Goal: Task Accomplishment & Management: Complete application form

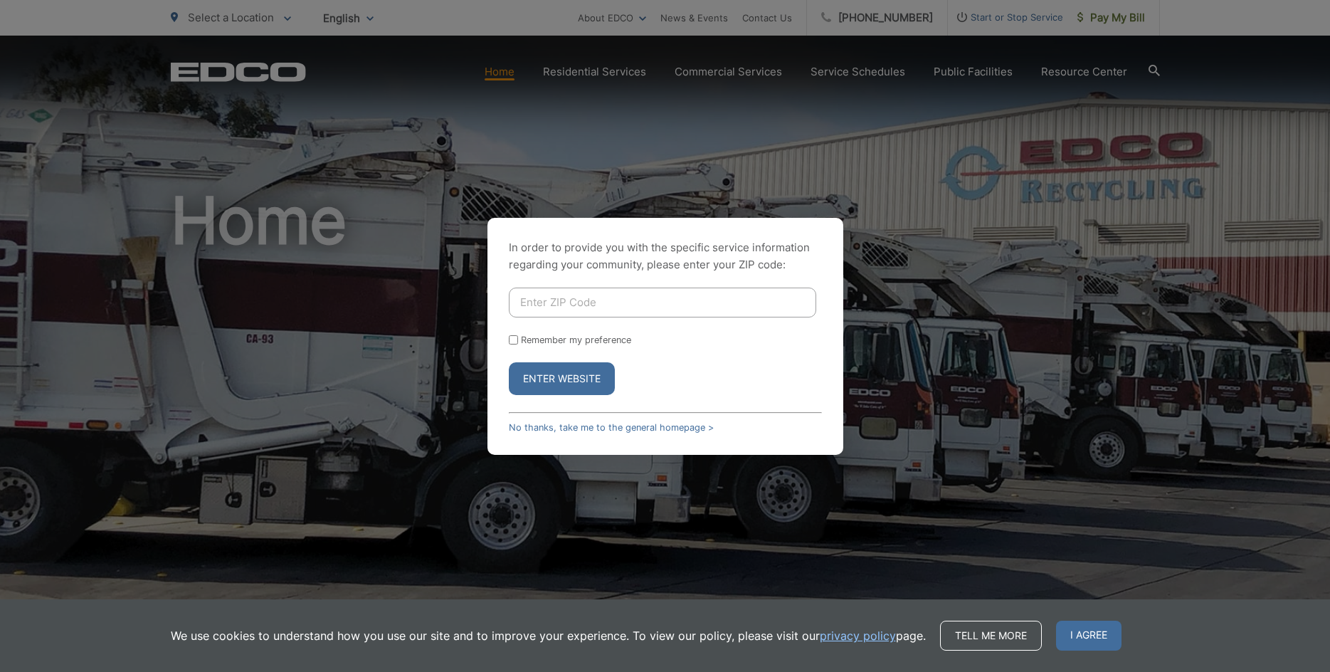
click at [653, 147] on div "In order to provide you with the specific service information regarding your co…" at bounding box center [665, 336] width 1330 height 672
click at [517, 427] on link "No thanks, take me to the general homepage >" at bounding box center [611, 427] width 205 height 11
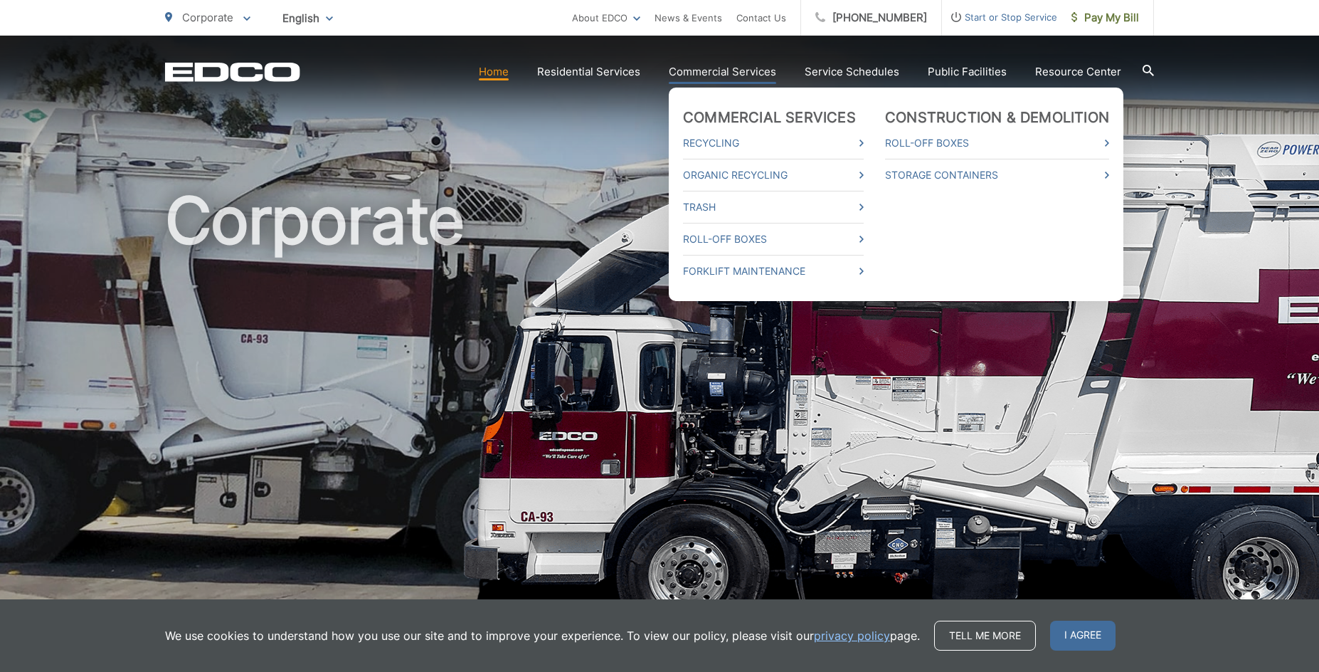
click at [729, 73] on link "Commercial Services" at bounding box center [722, 71] width 107 height 17
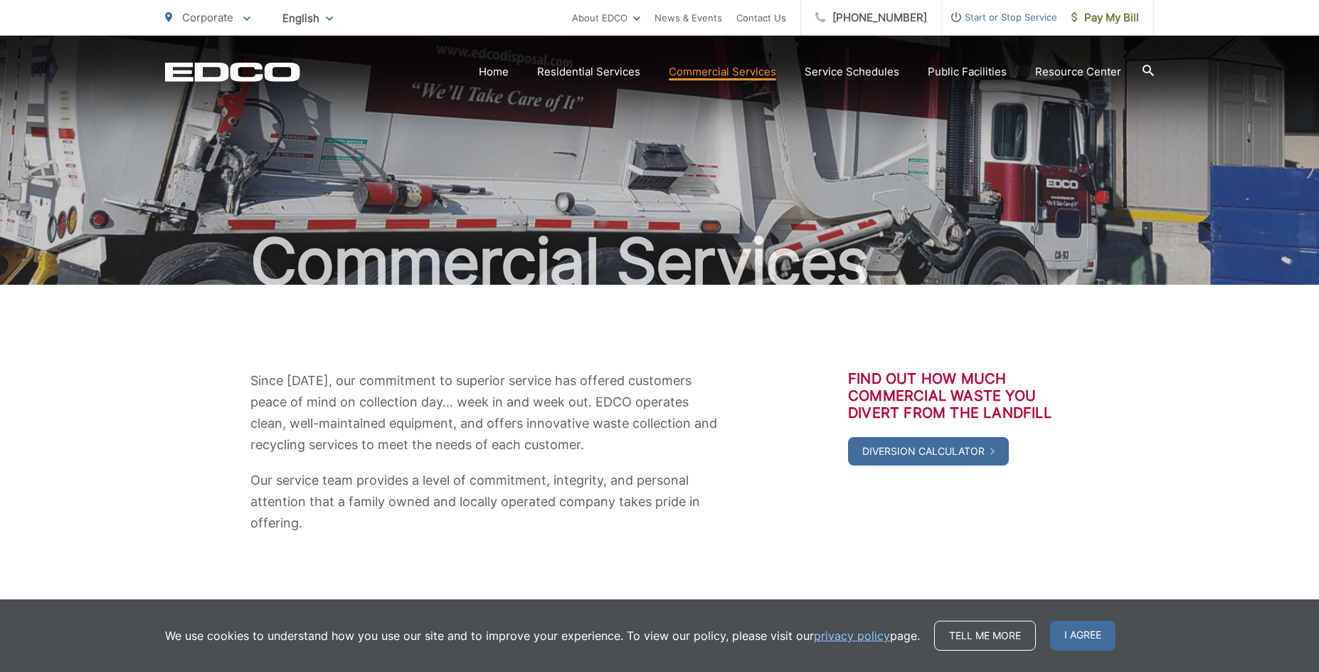
click at [1004, 16] on span "Start or Stop Service" at bounding box center [999, 17] width 115 height 17
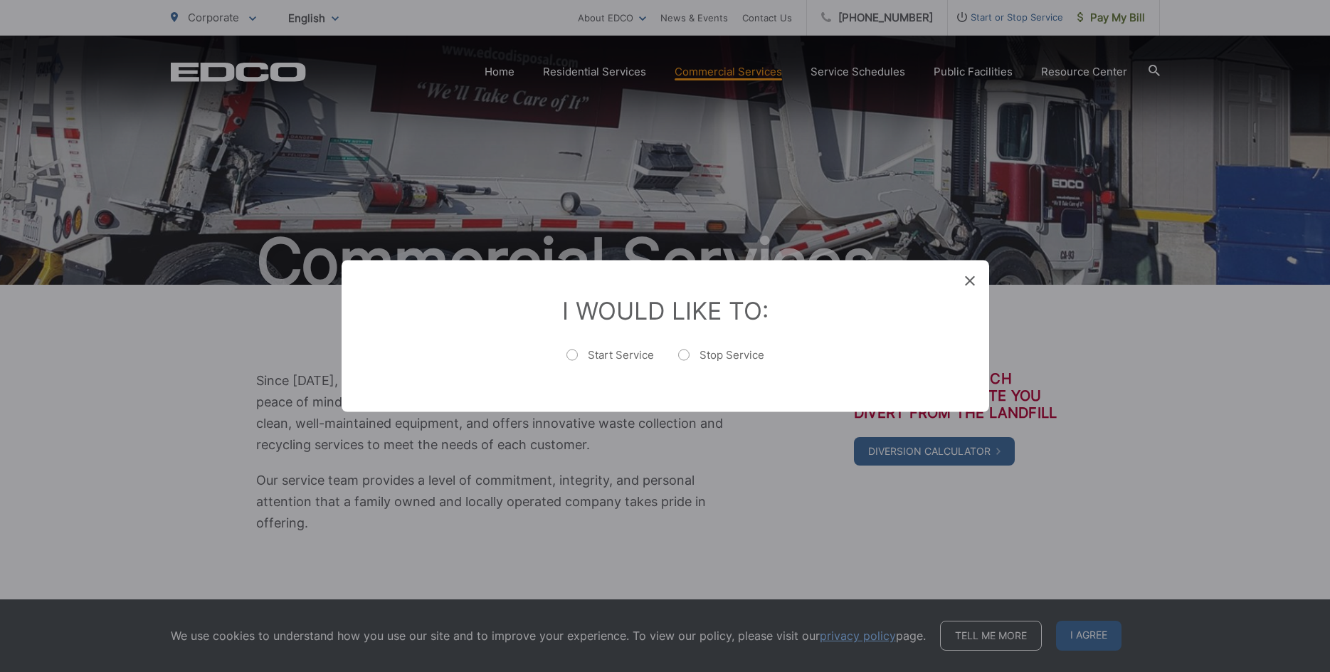
click at [721, 349] on label "Stop Service" at bounding box center [721, 362] width 86 height 28
radio input "true"
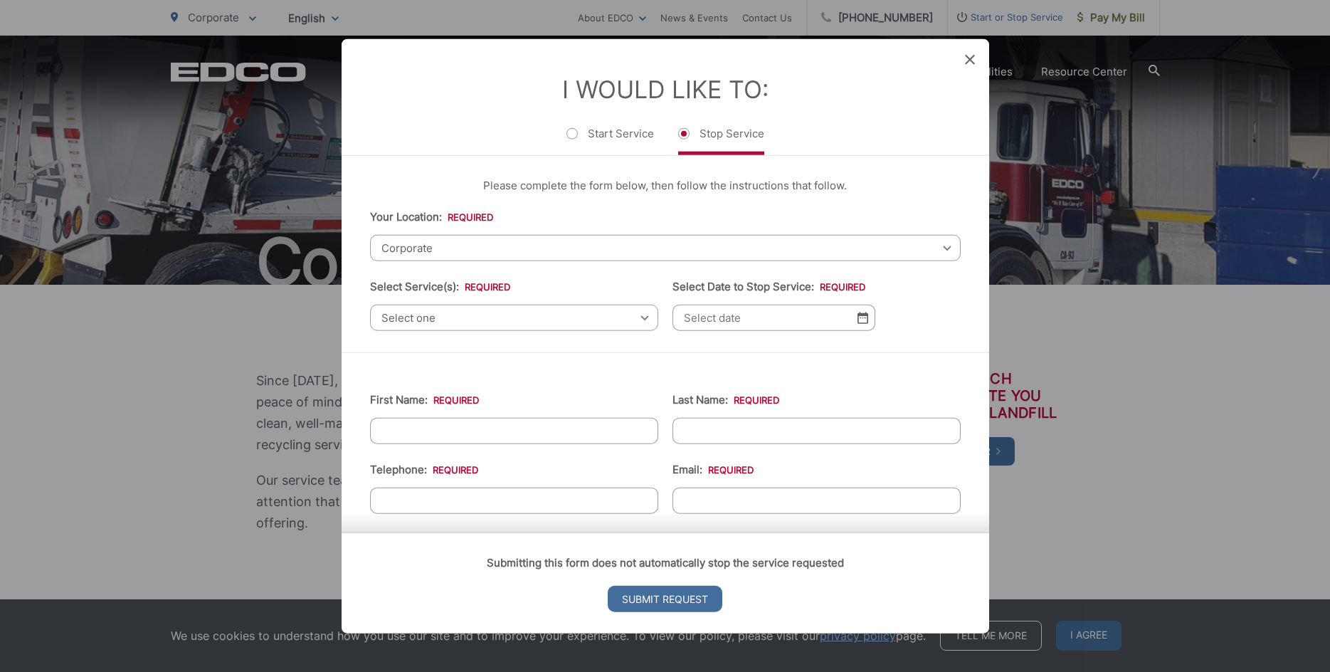
click at [572, 254] on span "Corporate" at bounding box center [665, 248] width 591 height 26
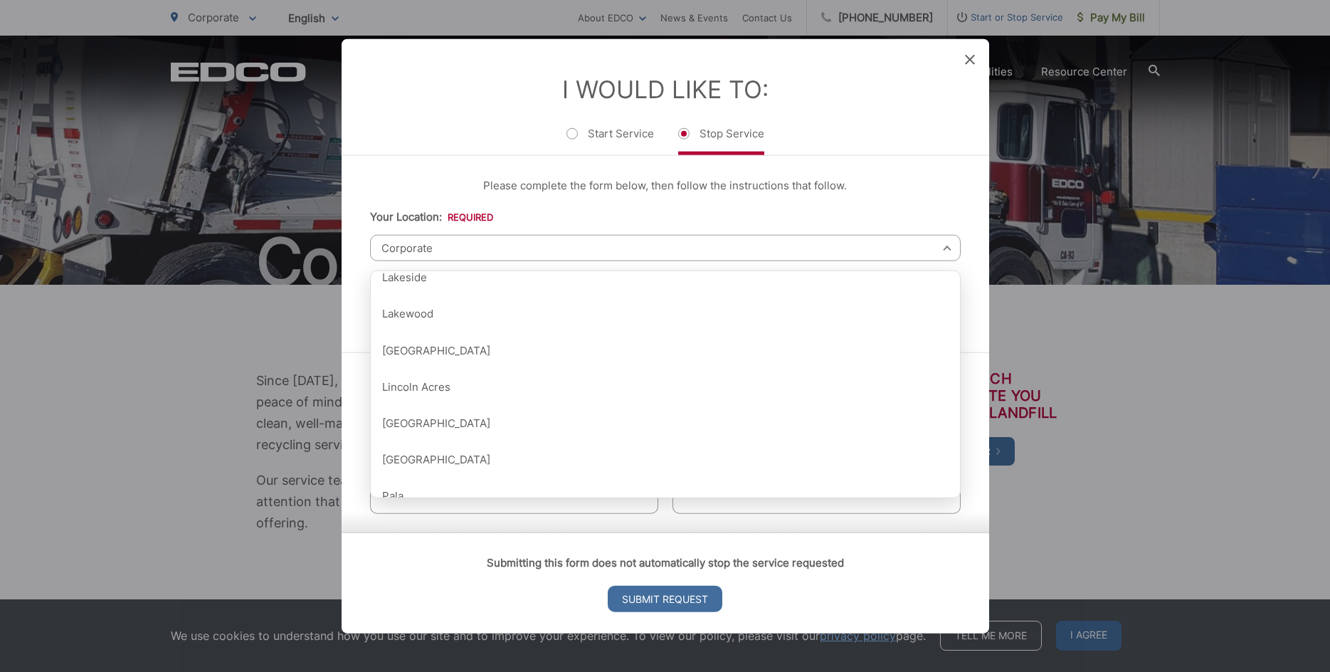
scroll to position [1139, 0]
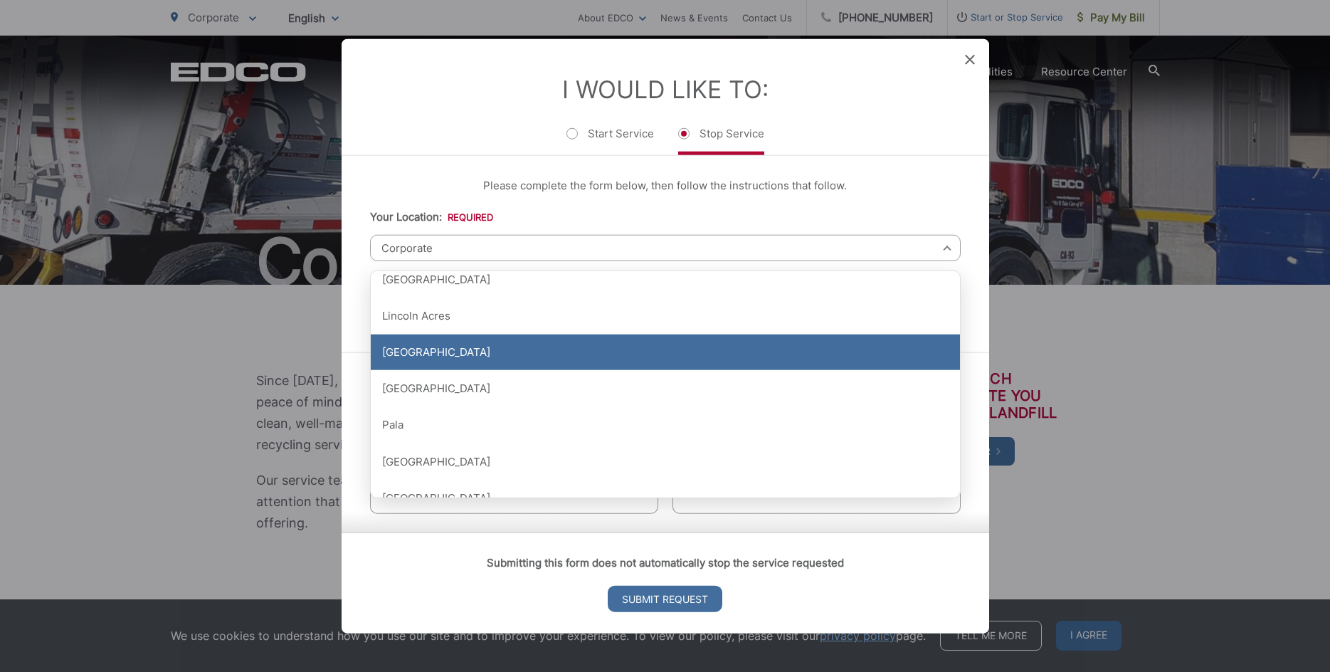
click at [488, 361] on div "[GEOGRAPHIC_DATA]" at bounding box center [665, 352] width 589 height 36
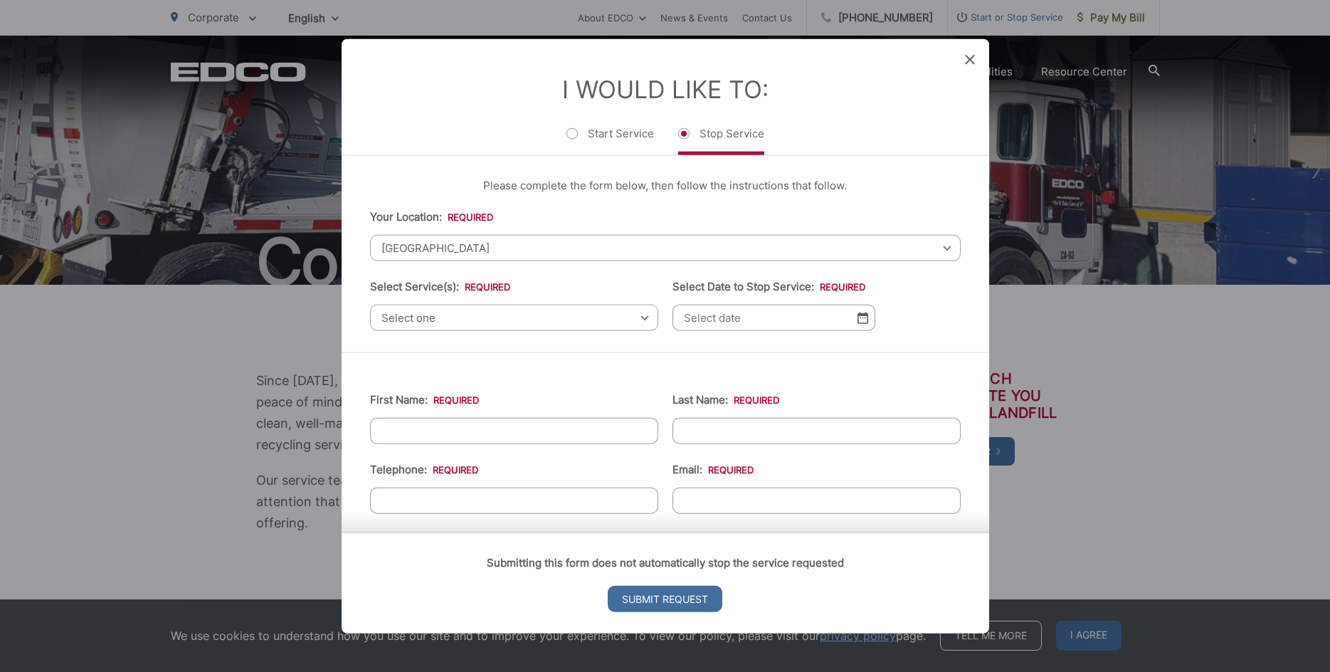
click at [532, 322] on span "Select one" at bounding box center [514, 318] width 288 height 26
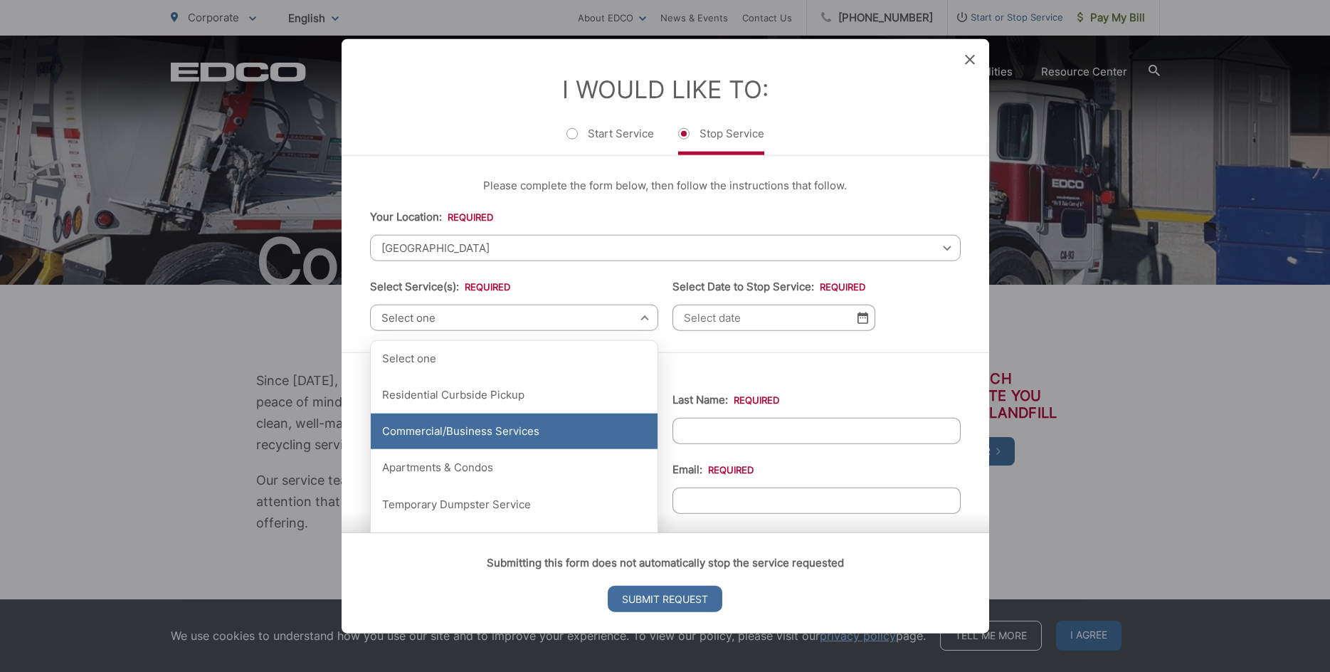
click at [557, 428] on div "Commercial/Business Services" at bounding box center [514, 431] width 287 height 36
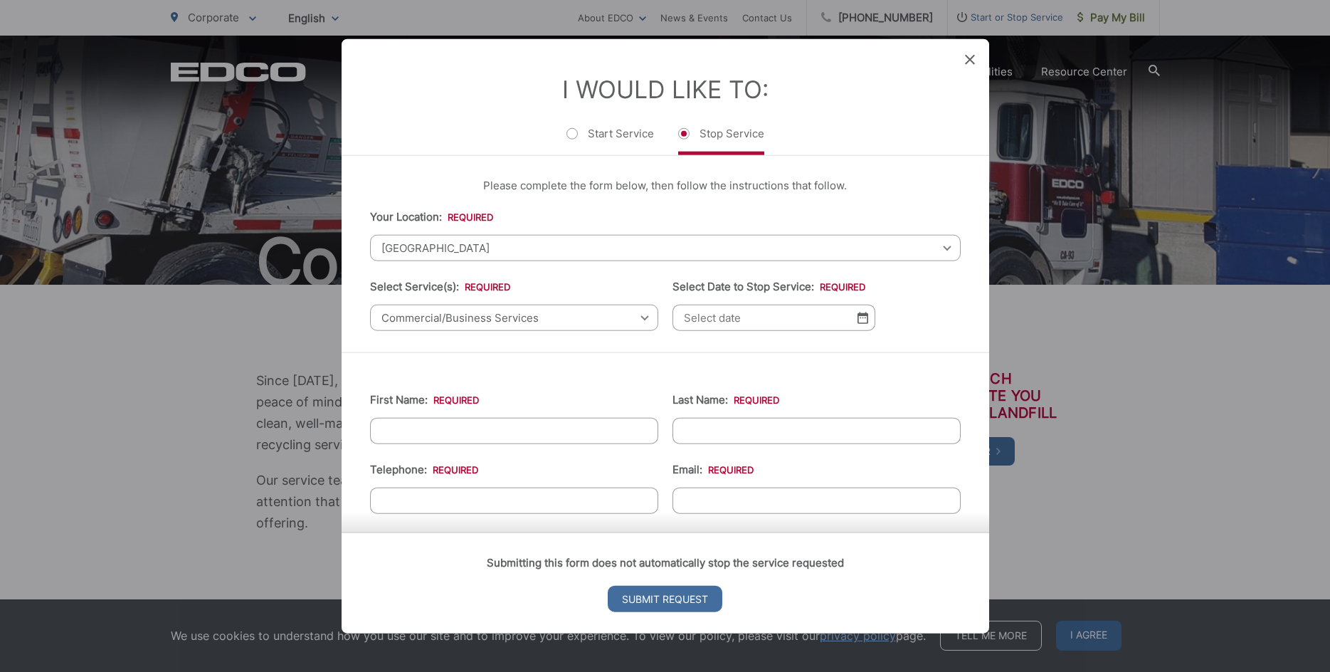
click at [845, 315] on input "Select Date to Stop Service: *" at bounding box center [773, 318] width 203 height 26
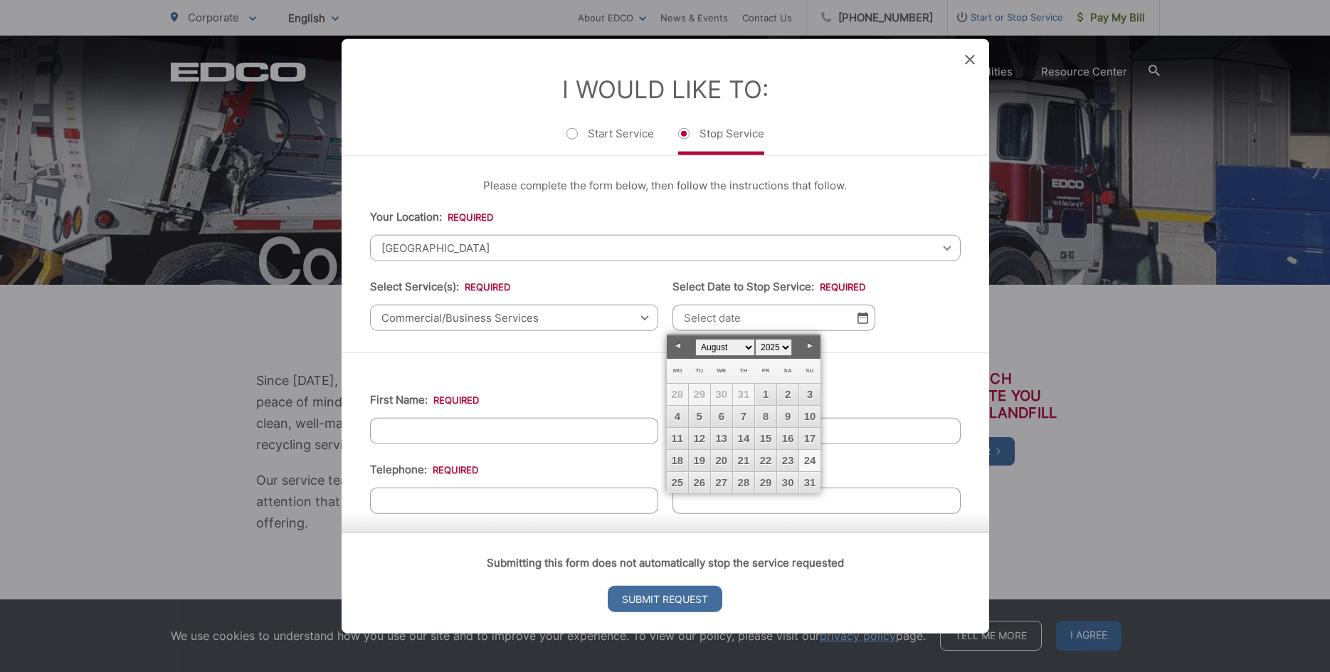
click at [809, 458] on link "24" at bounding box center [809, 460] width 21 height 21
type input "08/24/2025"
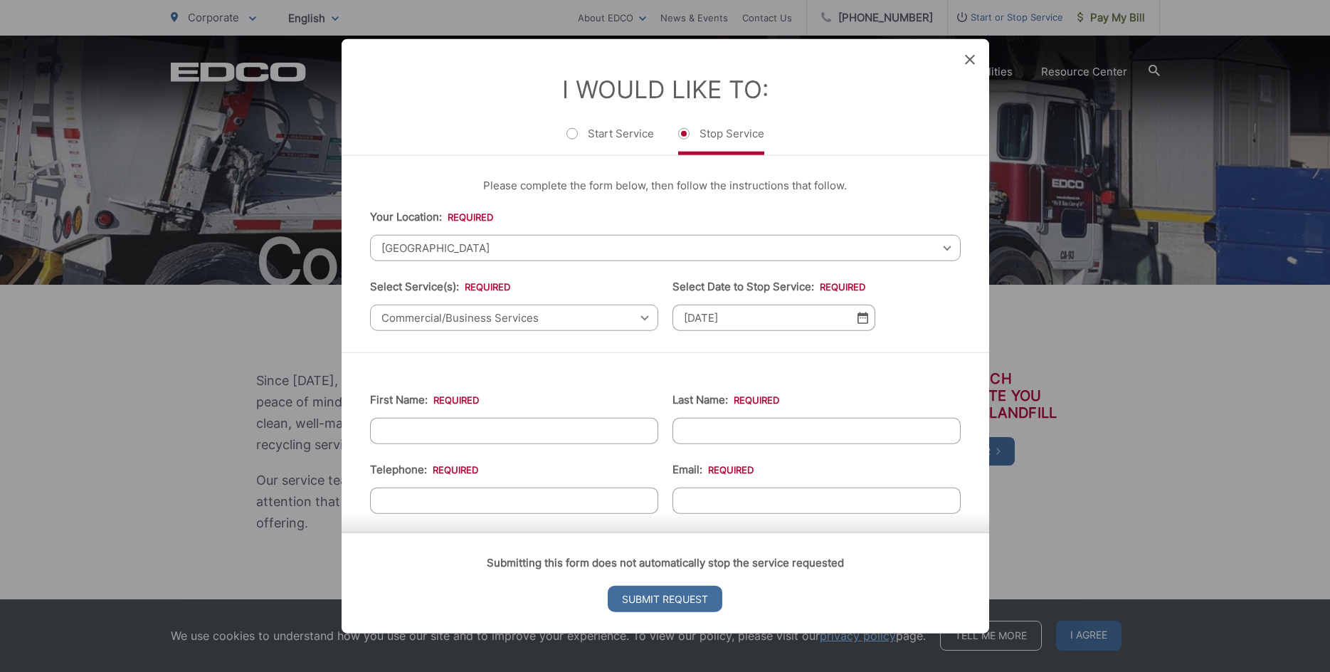
click at [482, 433] on input "First Name: *" at bounding box center [514, 431] width 288 height 26
type input "Danny"
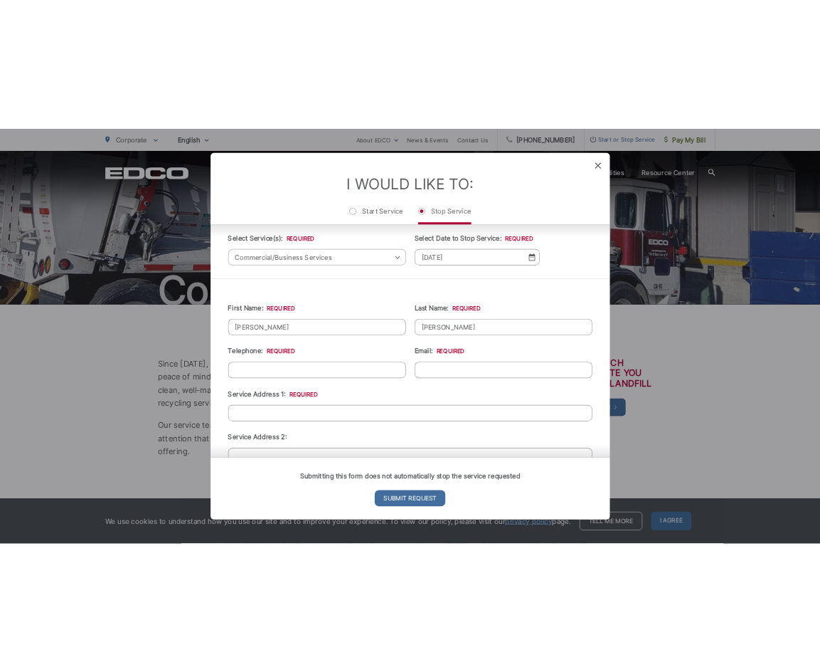
scroll to position [142, 0]
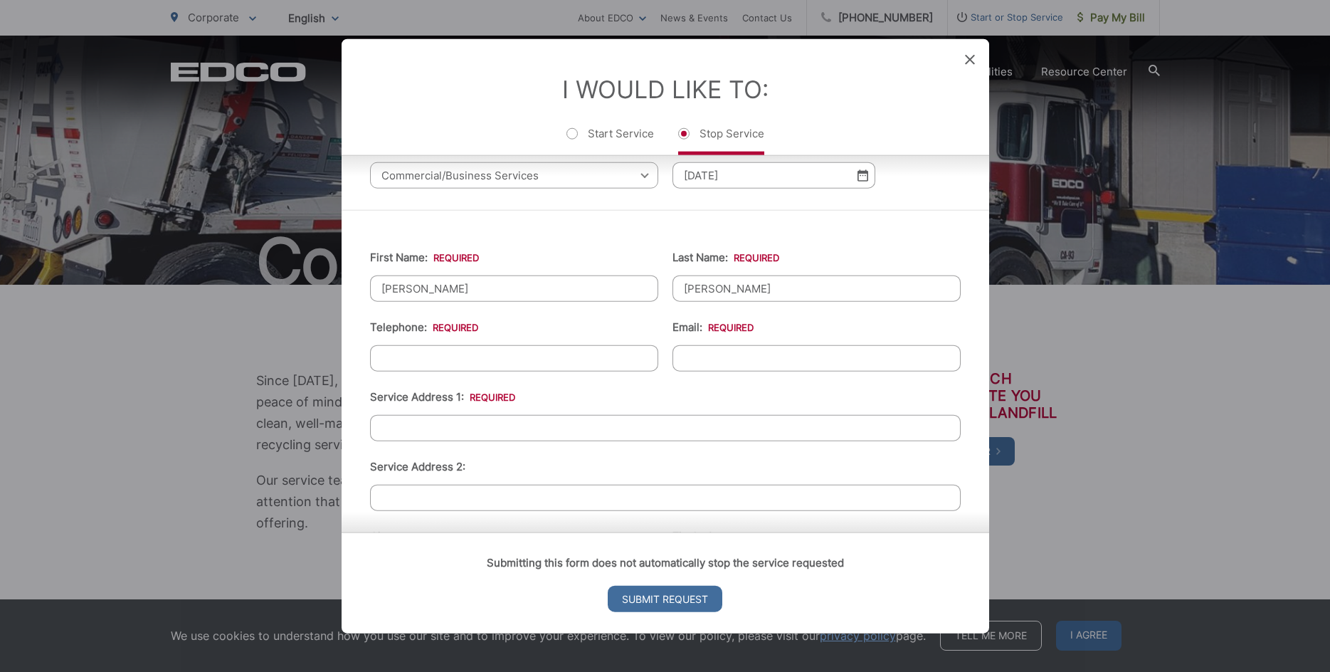
type input "Chen"
click at [385, 357] on input "(___) ___-____" at bounding box center [514, 358] width 288 height 26
type input "(615) 988-8824"
type input "danimalstyle@gmail.com"
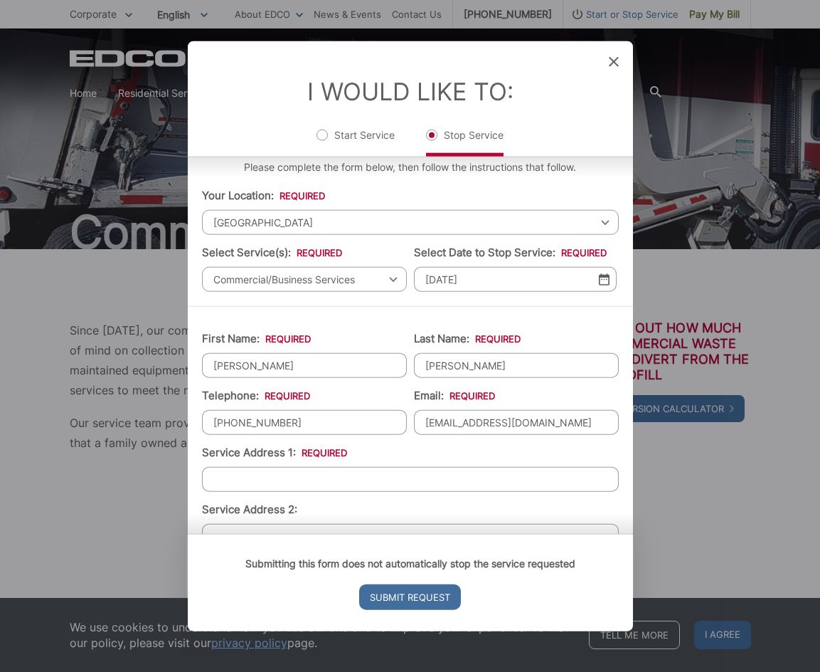
scroll to position [0, 0]
